Goal: Information Seeking & Learning: Learn about a topic

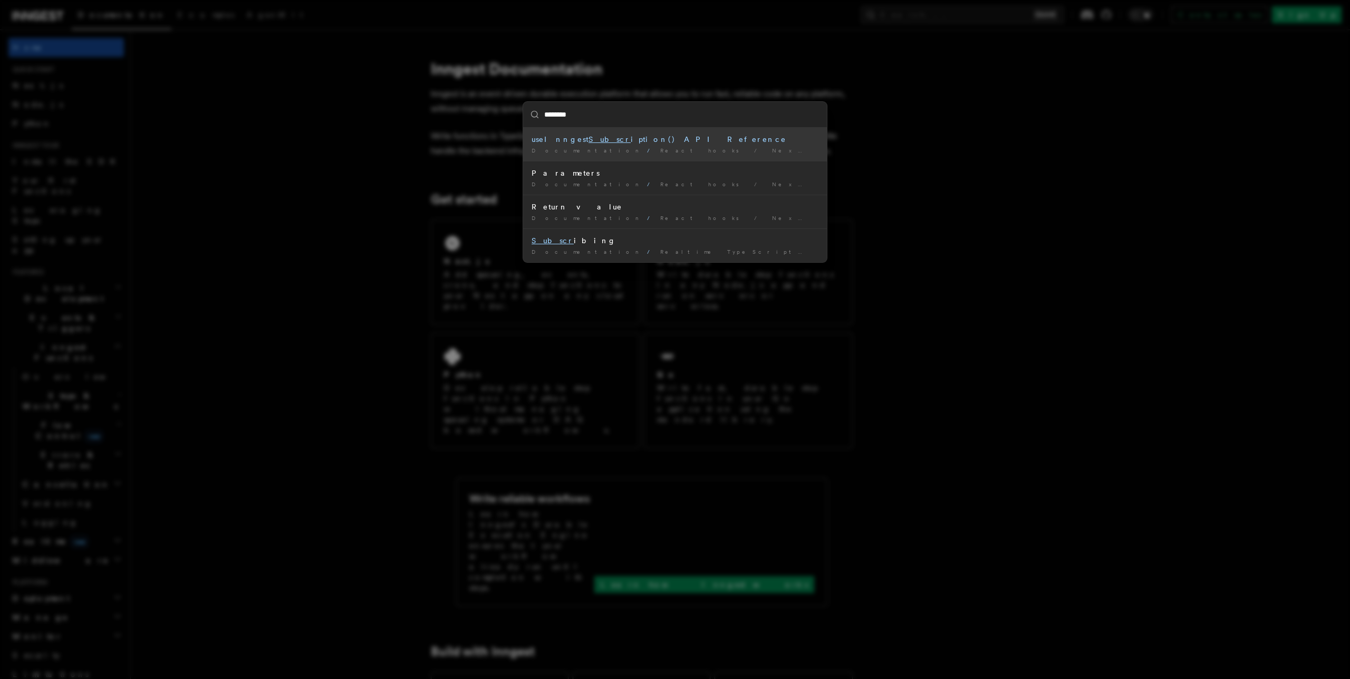
type input "*********"
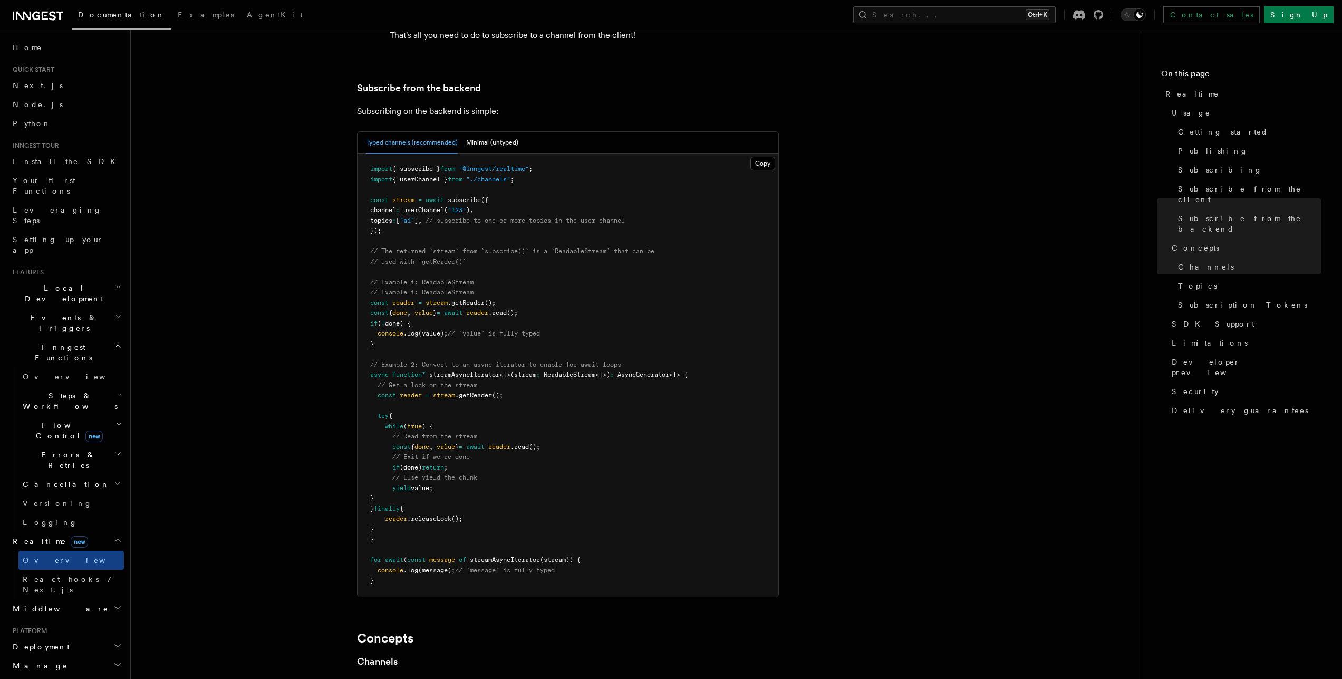
scroll to position [2045, 0]
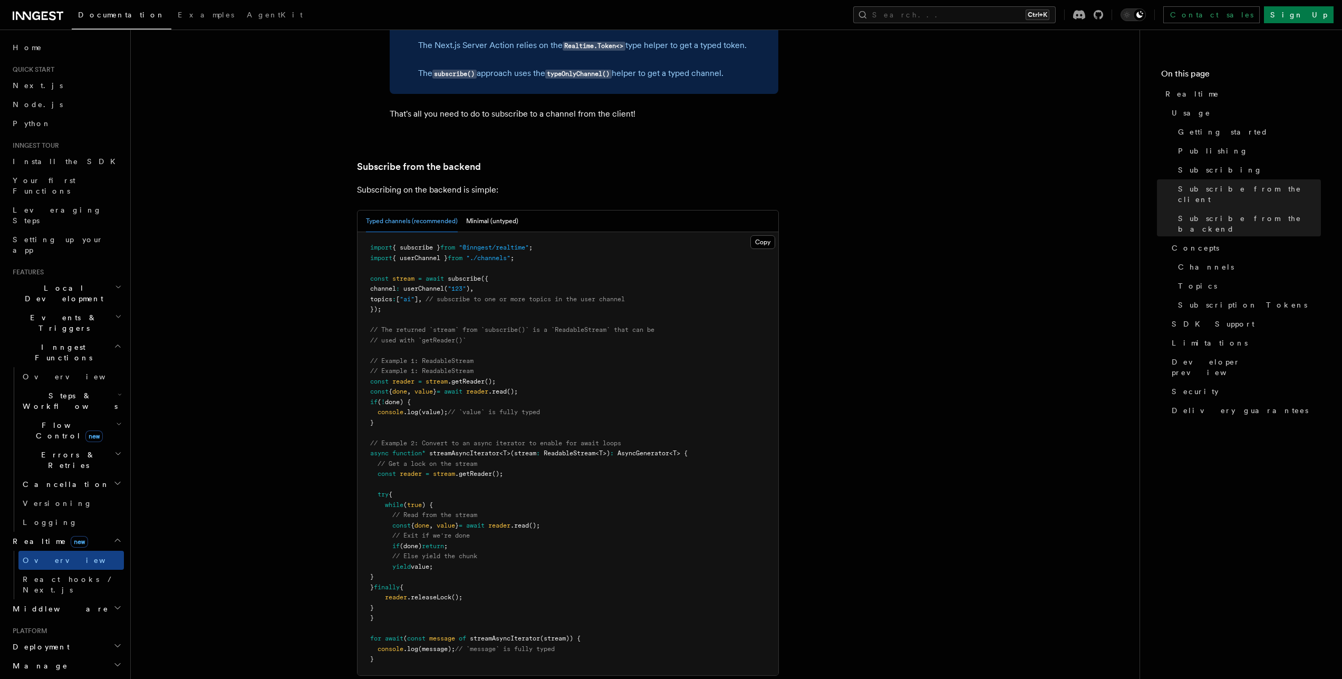
click at [939, 266] on article "Features Realtime TypeScript SDK v3.32.0+ Go SDK v0.9.0+ Realtime is currently …" at bounding box center [635, 1] width 975 height 4000
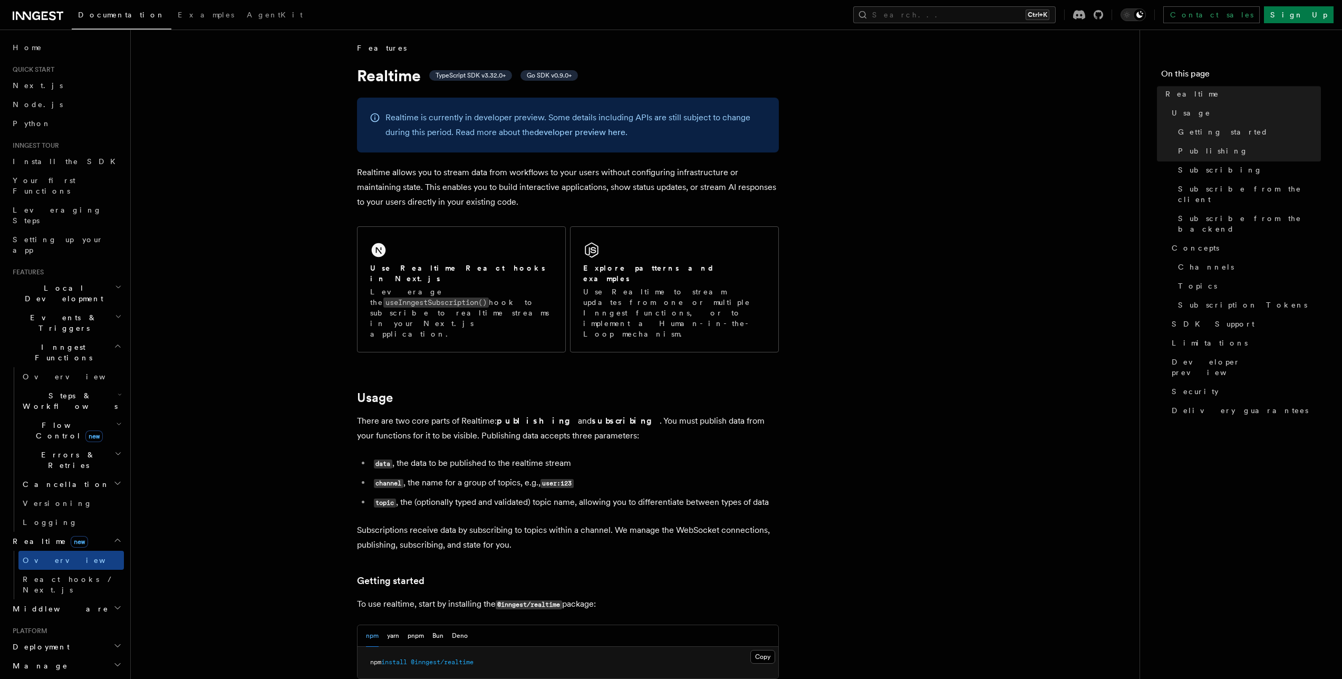
scroll to position [0, 0]
